Goal: Go to known website: Access a specific website the user already knows

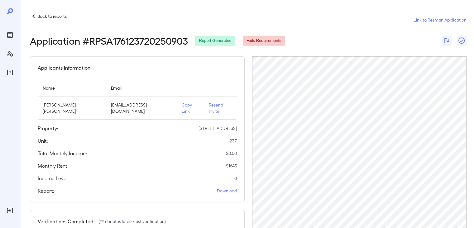
click at [10, 34] on icon "Reports" at bounding box center [9, 34] width 3 height 3
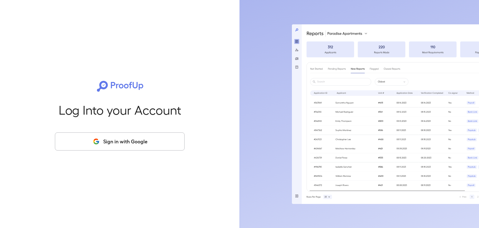
click at [104, 137] on button "Sign in with Google" at bounding box center [120, 141] width 130 height 18
click at [140, 145] on button "Sign in with Google" at bounding box center [120, 141] width 130 height 18
